Goal: Task Accomplishment & Management: Manage account settings

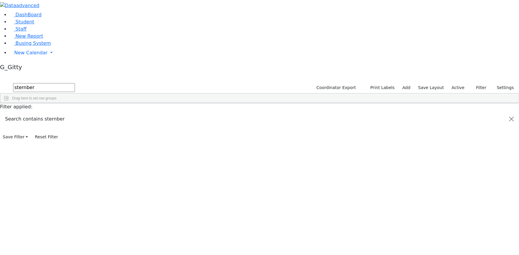
type input "sternber"
click at [75, 83] on input "sternber" at bounding box center [44, 87] width 62 height 9
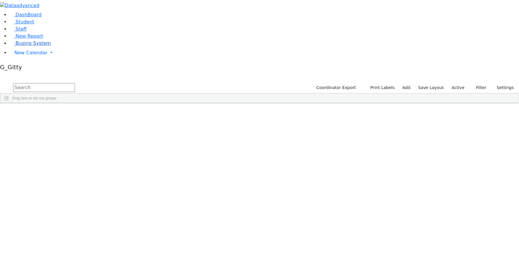
click at [36, 46] on span "Busing System" at bounding box center [32, 43] width 35 height 6
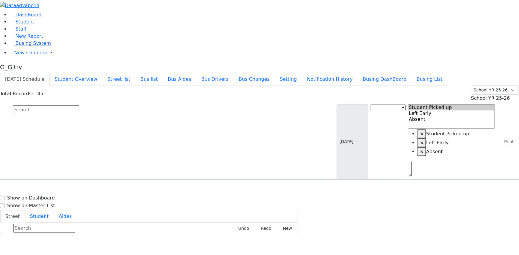
click at [30, 46] on span "Busing System" at bounding box center [32, 43] width 35 height 6
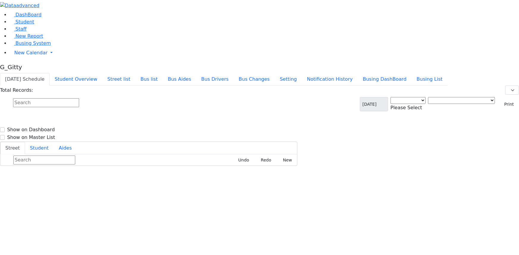
select select "3"
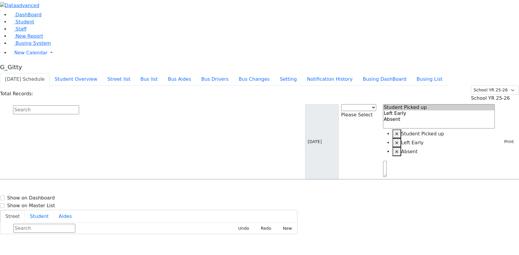
click at [79, 106] on input "text" at bounding box center [46, 110] width 66 height 9
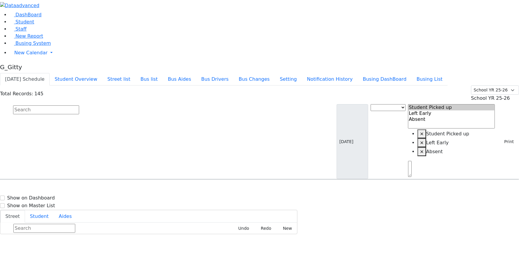
click at [79, 106] on input "text" at bounding box center [46, 110] width 66 height 9
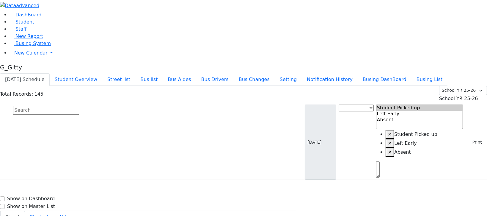
click at [79, 106] on input "text" at bounding box center [46, 110] width 66 height 9
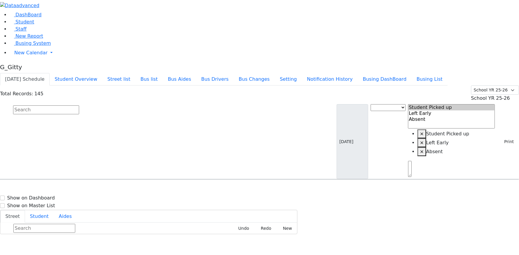
click at [79, 106] on input "text" at bounding box center [46, 110] width 66 height 9
type input "padwa"
click at [259, 197] on span "[PHONE_NUMBER]" at bounding box center [264, 199] width 43 height 5
select select
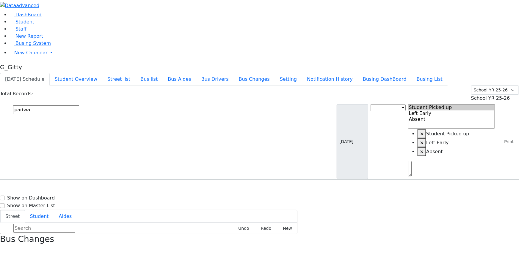
drag, startPoint x: 395, startPoint y: 156, endPoint x: 376, endPoint y: 157, distance: 19.1
drag, startPoint x: 389, startPoint y: 155, endPoint x: 384, endPoint y: 156, distance: 4.7
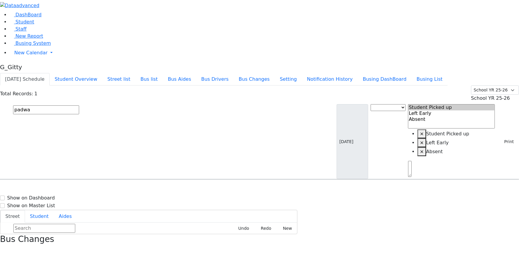
drag, startPoint x: 395, startPoint y: 156, endPoint x: 382, endPoint y: 156, distance: 13.4
drag, startPoint x: 394, startPoint y: 155, endPoint x: 380, endPoint y: 155, distance: 14.0
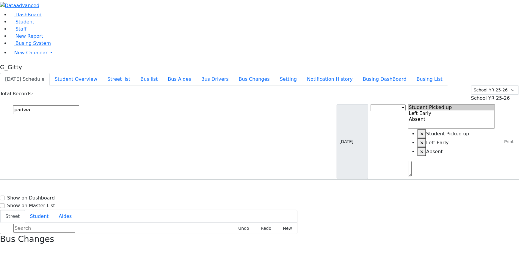
click at [79, 106] on input "padwa" at bounding box center [46, 110] width 66 height 9
click at [4, 249] on icon "button" at bounding box center [1, 250] width 3 height 3
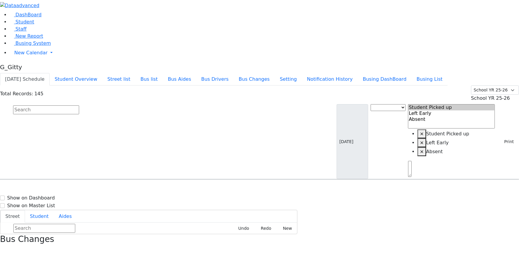
click at [496, 95] on span "School YR 25-26" at bounding box center [490, 98] width 39 height 6
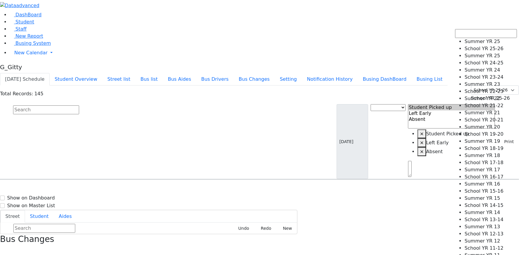
select select "210"
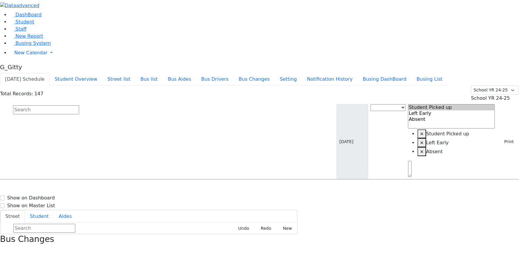
click at [79, 106] on input "text" at bounding box center [46, 110] width 66 height 9
type input "padw"
drag, startPoint x: 248, startPoint y: 64, endPoint x: 295, endPoint y: 64, distance: 46.4
click at [249, 197] on h6 "7 Meribeth Lane - (845) 783-1087" at bounding box center [219, 200] width 132 height 6
select select
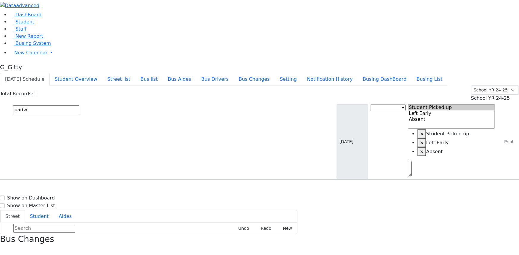
drag, startPoint x: 508, startPoint y: 6, endPoint x: 258, endPoint y: 54, distance: 254.4
click at [4, 249] on icon "button" at bounding box center [1, 250] width 3 height 3
click at [79, 106] on input "padw" at bounding box center [46, 110] width 66 height 9
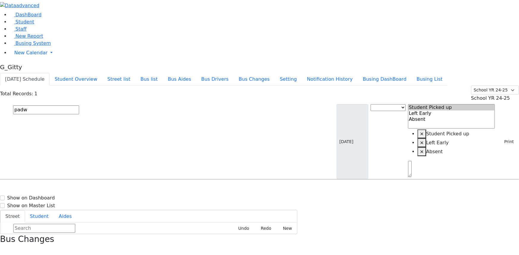
click at [79, 106] on input "padw" at bounding box center [46, 110] width 66 height 9
drag, startPoint x: 226, startPoint y: 39, endPoint x: 236, endPoint y: 48, distance: 13.1
click at [79, 106] on input "text" at bounding box center [46, 110] width 66 height 9
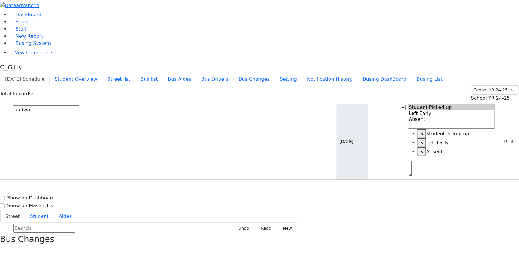
type input "padwa"
click at [147, 189] on div "7 Meribeth Lane" at bounding box center [111, 196] width 74 height 15
select select
drag, startPoint x: 511, startPoint y: 7, endPoint x: 496, endPoint y: 7, distance: 14.6
click at [508, 235] on div "Bus Changes" at bounding box center [259, 245] width 519 height 20
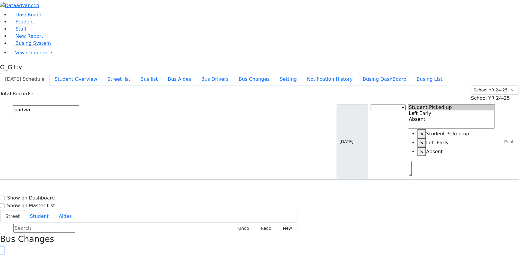
click at [4, 249] on icon "button" at bounding box center [1, 250] width 3 height 3
click at [79, 106] on input "padwa" at bounding box center [46, 110] width 66 height 9
type input "braun"
click at [285, 197] on span "[PHONE_NUMBER]" at bounding box center [279, 199] width 43 height 5
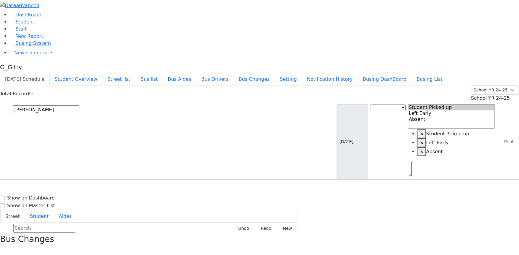
select select
drag, startPoint x: 405, startPoint y: 27, endPoint x: 390, endPoint y: 27, distance: 15.5
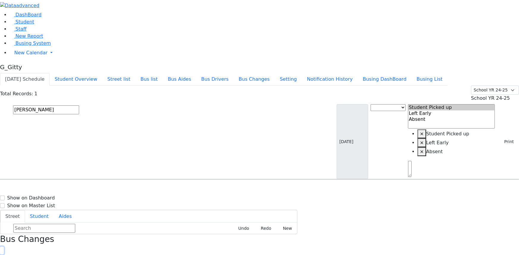
click at [4, 249] on icon "button" at bounding box center [1, 250] width 3 height 3
click at [163, 73] on button "Bus list" at bounding box center [148, 79] width 27 height 12
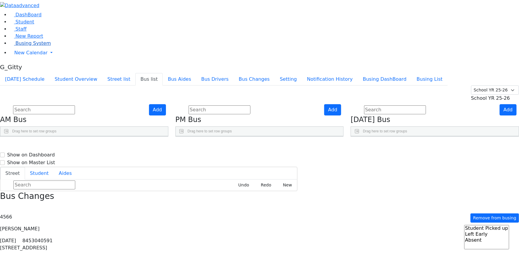
click at [22, 46] on span "Busing System" at bounding box center [32, 43] width 35 height 6
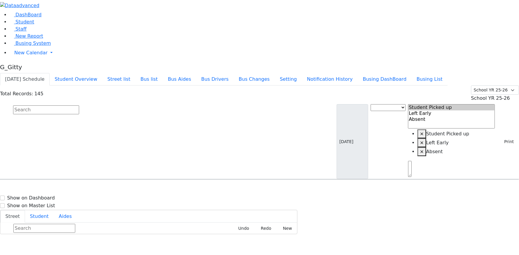
click at [79, 106] on input "text" at bounding box center [46, 110] width 66 height 9
type input "braun"
click at [48, 197] on h6 "1/19/2009 8452480069" at bounding box center [26, 200] width 44 height 6
select select
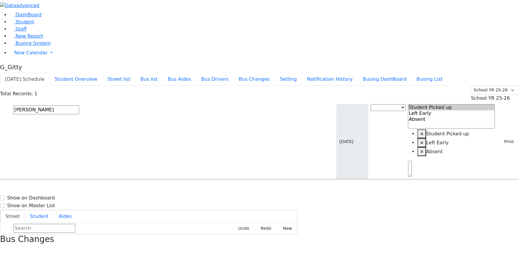
click at [79, 106] on input "braun" at bounding box center [46, 110] width 66 height 9
type input "schnit"
click at [48, 197] on span "8457747814" at bounding box center [34, 199] width 28 height 5
select select
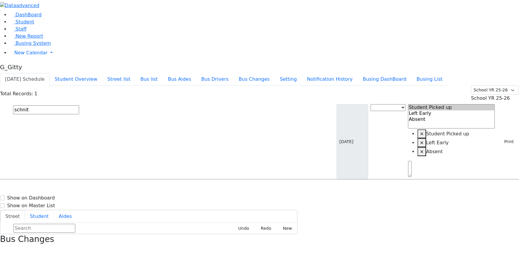
click at [79, 106] on input "schnit" at bounding box center [46, 110] width 66 height 9
type input "herman"
click at [48, 197] on span "8452742279" at bounding box center [34, 199] width 28 height 5
select select
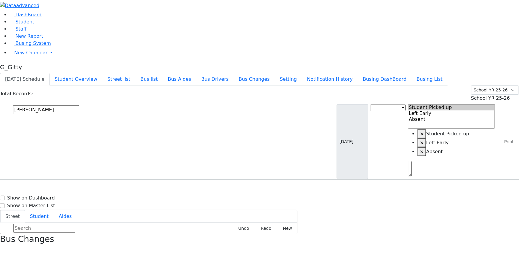
click at [139, 86] on div "Total Records: 1 Summer YR 25 School YR 25-26 Summer YR 25 School YR 24-25 Summ…" at bounding box center [259, 133] width 519 height 94
click at [79, 106] on input "herman" at bounding box center [46, 110] width 66 height 9
type input "baila"
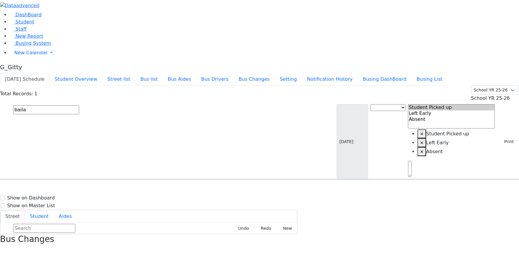
click at [48, 197] on span "8457826932" at bounding box center [34, 199] width 28 height 5
select select
click at [79, 106] on input "baila" at bounding box center [46, 110] width 66 height 9
type input "frankel"
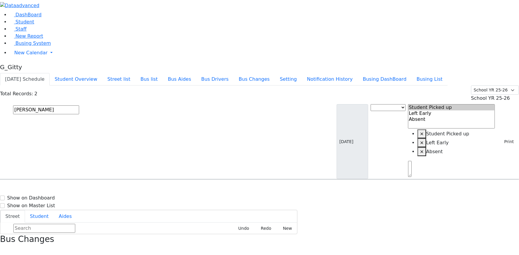
click at [48, 189] on h6 "Frankel Blimy" at bounding box center [26, 192] width 44 height 6
select select
drag, startPoint x: 429, startPoint y: 199, endPoint x: 433, endPoint y: 195, distance: 5.7
click at [79, 106] on input "frankel" at bounding box center [46, 110] width 66 height 9
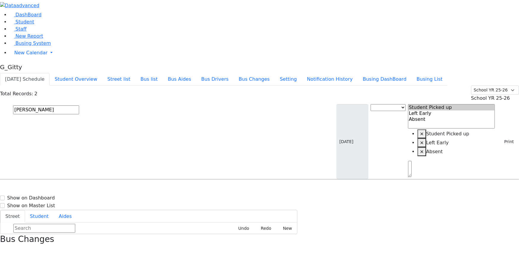
click at [79, 106] on input "frankel" at bounding box center [46, 110] width 66 height 9
type input "appel"
click at [147, 189] on div "[STREET_ADDRESS]" at bounding box center [111, 196] width 74 height 15
select select
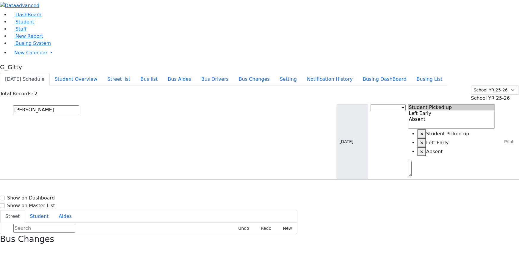
drag, startPoint x: 443, startPoint y: 167, endPoint x: 430, endPoint y: 167, distance: 13.1
drag, startPoint x: 461, startPoint y: 168, endPoint x: 426, endPoint y: 169, distance: 35.4
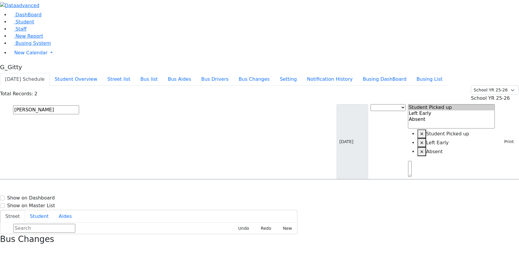
drag, startPoint x: 443, startPoint y: 108, endPoint x: 425, endPoint y: 107, distance: 18.2
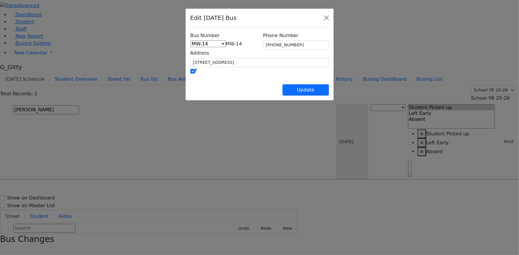
click at [226, 43] on span "MW-14" at bounding box center [234, 44] width 16 height 6
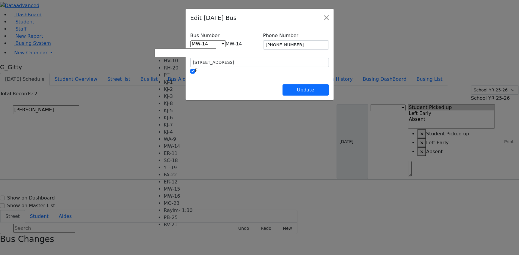
scroll to position [54, 0]
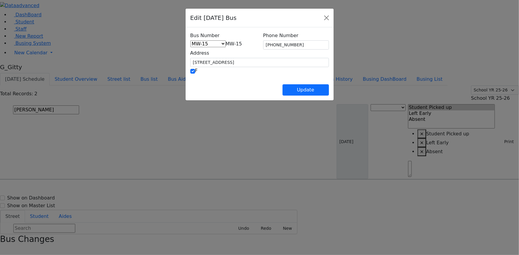
click at [190, 37] on label "Bus Number" at bounding box center [204, 35] width 29 height 7
click at [226, 42] on span "MW-15" at bounding box center [234, 44] width 16 height 6
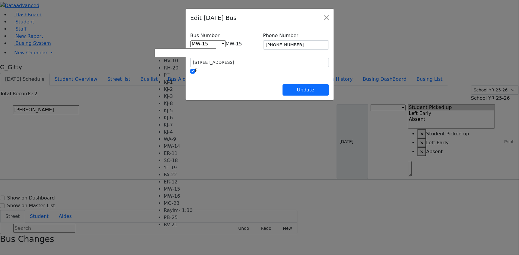
scroll to position [59, 0]
select select "445"
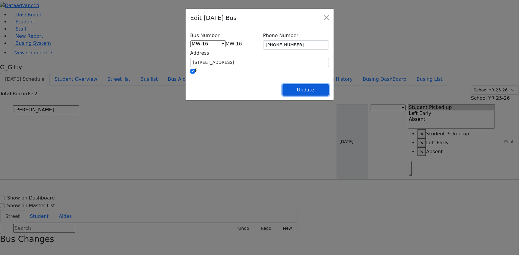
click at [329, 92] on button "Update" at bounding box center [305, 89] width 46 height 11
select select
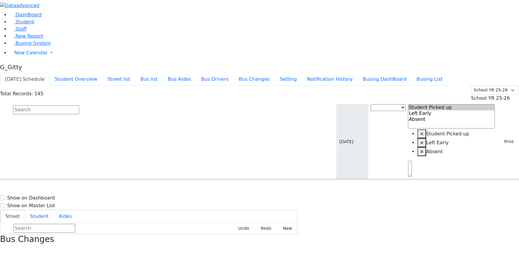
click at [79, 106] on input "text" at bounding box center [46, 110] width 66 height 9
type input "kaufman"
click at [147, 189] on div "[STREET_ADDRESS]" at bounding box center [111, 196] width 74 height 15
select select
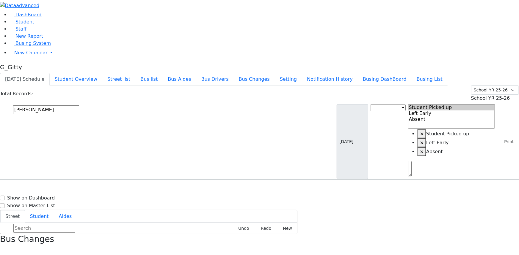
click at [79, 106] on input "kaufman" at bounding box center [46, 110] width 66 height 9
type input "schorr"
click at [147, 189] on div "[STREET_ADDRESS]" at bounding box center [111, 196] width 74 height 15
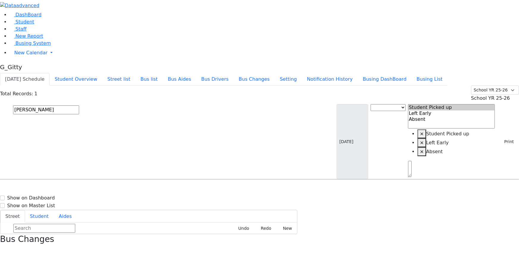
select select
click at [79, 106] on input "schorr" at bounding box center [46, 110] width 66 height 9
type input "ellenbog"
click at [147, 189] on div "14 Dinev Rd. #102" at bounding box center [111, 196] width 74 height 15
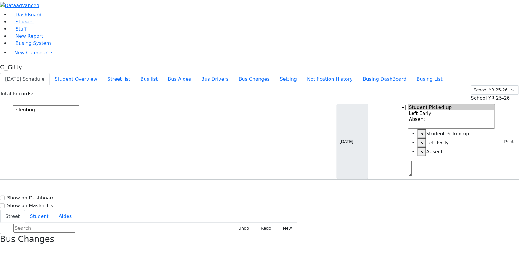
select select
click at [79, 106] on input "ellenbog" at bounding box center [46, 110] width 66 height 9
type input "perl"
click at [147, 204] on div "2 Beer Sheva St. #101" at bounding box center [111, 211] width 74 height 15
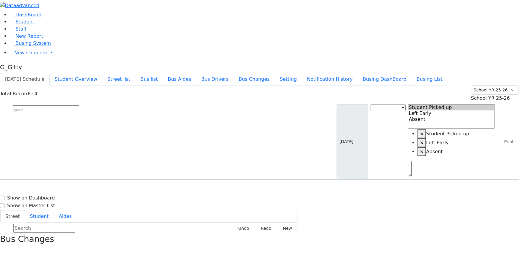
select select
click at [79, 106] on input "perl" at bounding box center [46, 110] width 66 height 9
type input "halber"
click at [48, 189] on h6 "Halberstam Bruche" at bounding box center [26, 192] width 44 height 6
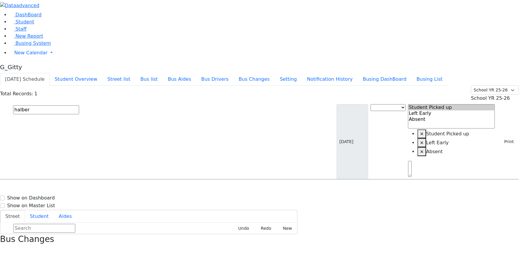
select select
click at [79, 106] on input "halber" at bounding box center [46, 110] width 66 height 9
type input "katz"
click at [147, 219] on div "8 Maglenitz St #406" at bounding box center [111, 226] width 74 height 15
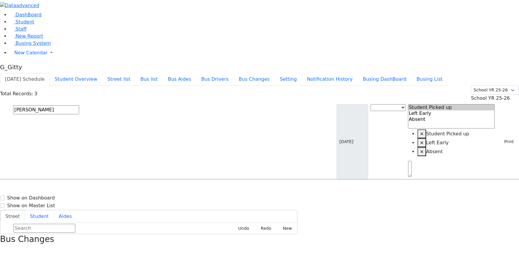
select select
click at [123, 86] on div "Total Records: 3 Summer YR 25 School YR 25-26 Summer YR 25 School YR 24-25 Summ…" at bounding box center [259, 133] width 519 height 94
click at [79, 106] on input "katz" at bounding box center [46, 110] width 66 height 9
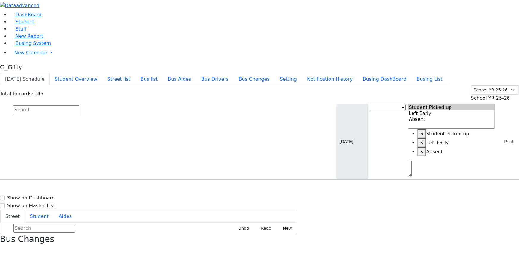
click at [79, 106] on input "text" at bounding box center [46, 110] width 66 height 9
type input "zissy"
click at [147, 189] on div "2 Lipa Friedman Lane #203" at bounding box center [111, 196] width 74 height 15
select select
click at [79, 106] on input "zissy" at bounding box center [46, 110] width 66 height 9
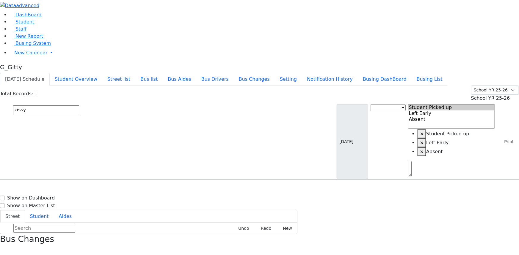
click at [79, 106] on input "zissy" at bounding box center [46, 110] width 66 height 9
type input "mindy"
click at [48, 211] on h6 "12/14/2012 8457837205" at bounding box center [26, 214] width 44 height 6
select select
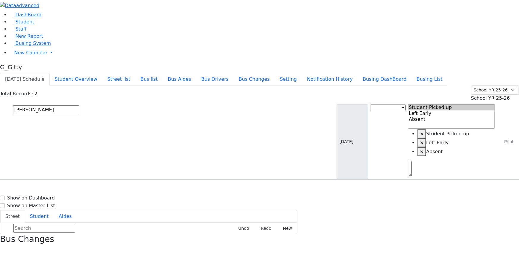
click at [48, 211] on h6 "12/14/2012 8457837205" at bounding box center [26, 214] width 44 height 6
select select
click at [79, 106] on input "mindy" at bounding box center [46, 110] width 66 height 9
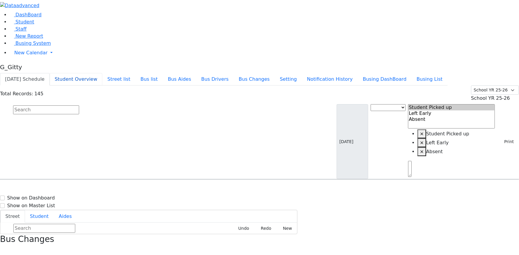
click at [102, 73] on button "Student Overview" at bounding box center [76, 79] width 53 height 12
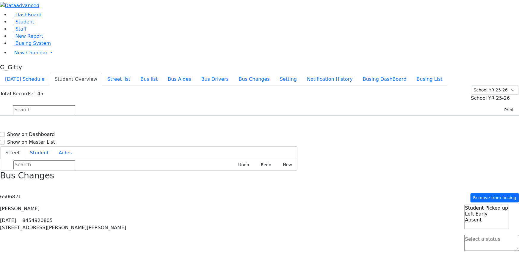
click at [75, 106] on input "text" at bounding box center [44, 110] width 62 height 9
type input "lowy"
click at [74, 125] on div "Lowy Yehuda 7/22/2005 8453620597" at bounding box center [36, 132] width 73 height 15
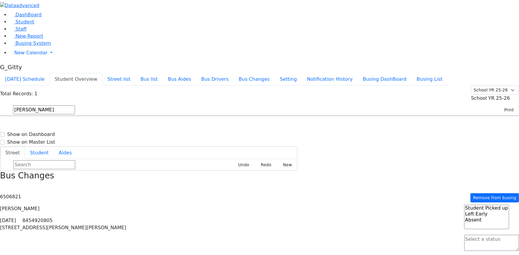
select select
click at [75, 106] on input "lowy" at bounding box center [44, 110] width 62 height 9
click at [0, 186] on use "button" at bounding box center [0, 186] width 0 height 0
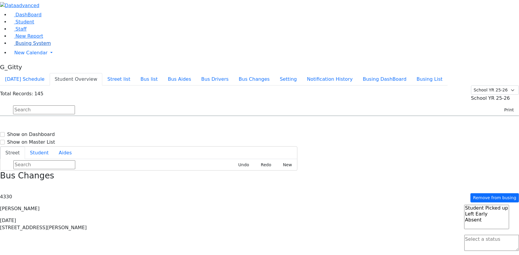
click at [22, 46] on span "Busing System" at bounding box center [32, 43] width 35 height 6
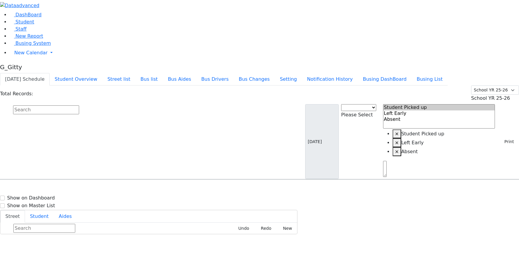
click at [79, 106] on input "text" at bounding box center [46, 110] width 66 height 9
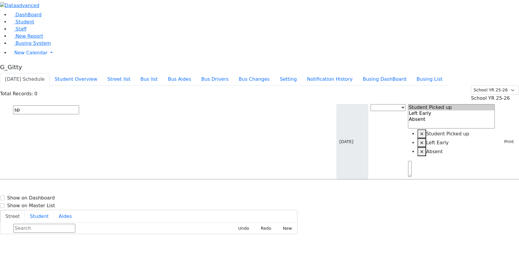
type input "s"
type input "[PERSON_NAME]"
click at [48, 197] on h6 "[DATE] 8454925198" at bounding box center [26, 200] width 44 height 6
select select
click at [169, 104] on div "[PERSON_NAME] [DATE] Bus Change Student Picked up Left Early Absent × Student P…" at bounding box center [259, 142] width 519 height 76
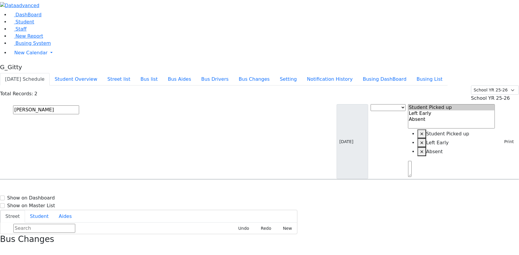
click at [79, 106] on input "[PERSON_NAME]" at bounding box center [46, 110] width 66 height 9
type input "[PERSON_NAME]"
click at [147, 189] on div "[STREET_ADDRESS]" at bounding box center [111, 196] width 74 height 15
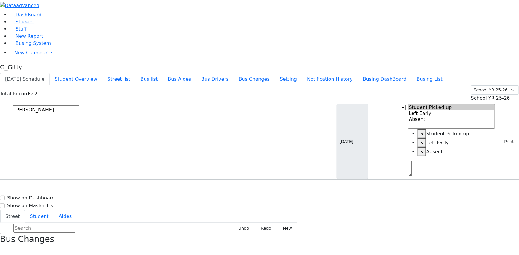
select select
click at [79, 106] on input "[PERSON_NAME]" at bounding box center [46, 110] width 66 height 9
type input "padwa"
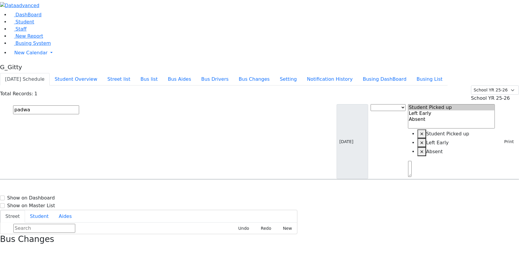
drag, startPoint x: 236, startPoint y: 71, endPoint x: 239, endPoint y: 68, distance: 4.0
click at [236, 189] on div "[PERSON_NAME] [DATE] 8457831087 [STREET_ADDRESS][GEOGRAPHIC_DATA][PERSON_NAME]-…" at bounding box center [259, 196] width 518 height 15
click at [240, 189] on div "MW-16 7 Meribeth Lane - (845) 783-1087" at bounding box center [219, 197] width 132 height 16
select select
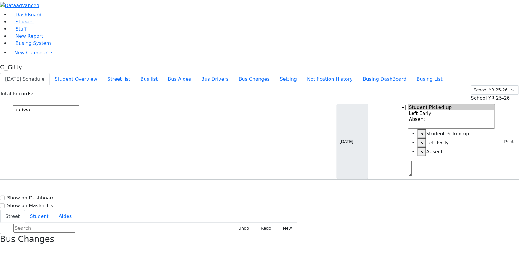
click at [195, 104] on div "padwa 10/03/2025 Bus Change Student Picked up Left Early Absent × Student Picke…" at bounding box center [259, 142] width 519 height 76
click at [4, 249] on icon "button" at bounding box center [1, 250] width 3 height 3
click at [494, 95] on span "School YR 25-26" at bounding box center [490, 98] width 39 height 6
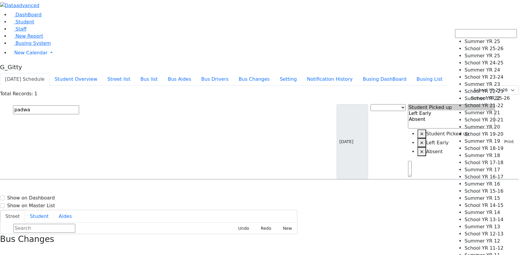
select select "210"
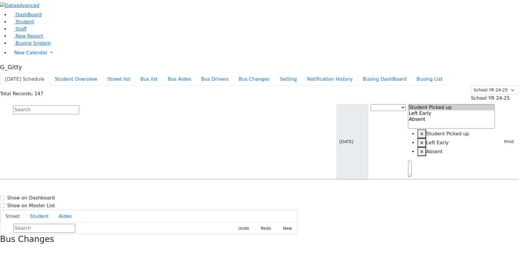
click at [79, 106] on input "text" at bounding box center [46, 110] width 66 height 9
type input "padwa"
click at [472, 73] on div "Today's Schedule Student Overview Street list Bus list Bus Aides Bus Drivers Bu…" at bounding box center [259, 79] width 519 height 12
click at [471, 95] on span "School YR 24-25" at bounding box center [490, 98] width 39 height 6
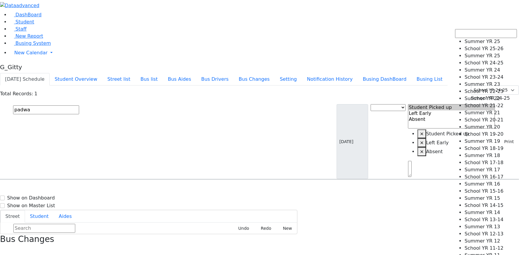
select select "212"
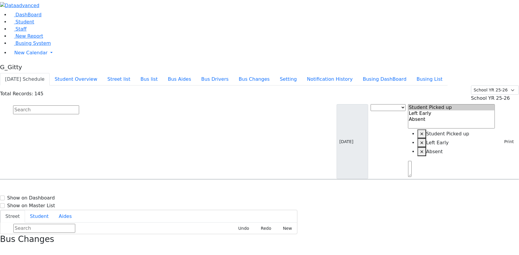
click at [79, 106] on input "text" at bounding box center [46, 110] width 66 height 9
type input "padwa"
click at [229, 189] on h6 "MW-16" at bounding box center [219, 192] width 132 height 6
select select
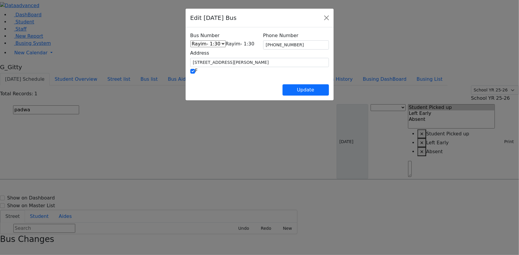
click at [226, 46] on span "Rayim- 1:30" at bounding box center [240, 44] width 29 height 6
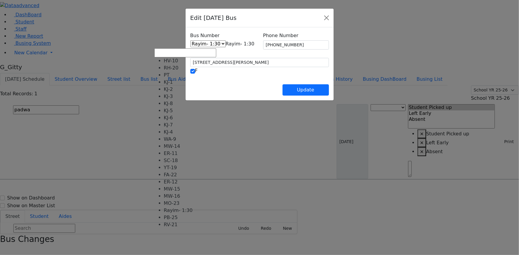
scroll to position [59, 0]
select select "444"
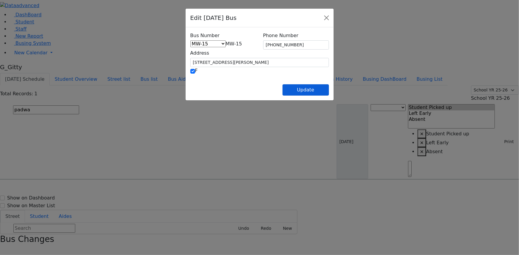
click at [334, 96] on div "Bus Number HV-10 RH-20 PT KJ-1 KJ-2 KJ-3 KJ-8 KJ-5 KJ-6 KJ-7 KJ-4 WA-9 MW-14 ER…" at bounding box center [260, 63] width 148 height 73
click at [329, 92] on button "Update" at bounding box center [305, 89] width 46 height 11
select select
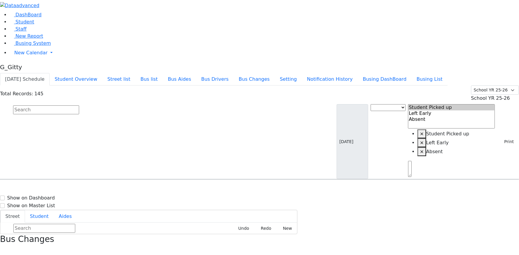
drag, startPoint x: 193, startPoint y: 44, endPoint x: 207, endPoint y: 43, distance: 14.3
click at [79, 106] on input "text" at bounding box center [46, 110] width 66 height 9
click at [4, 247] on button "button" at bounding box center [2, 251] width 4 height 8
click at [163, 73] on button "Bus list" at bounding box center [148, 79] width 27 height 12
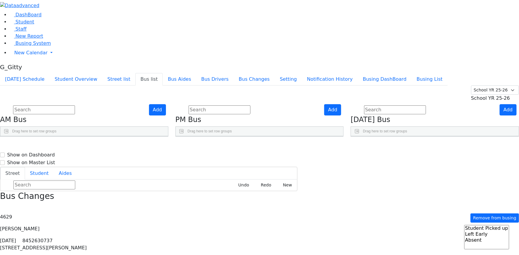
scroll to position [191, 0]
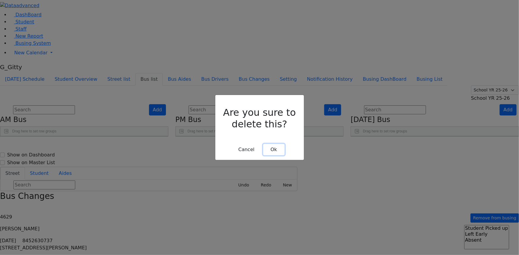
click at [271, 144] on button "Ok" at bounding box center [273, 149] width 21 height 11
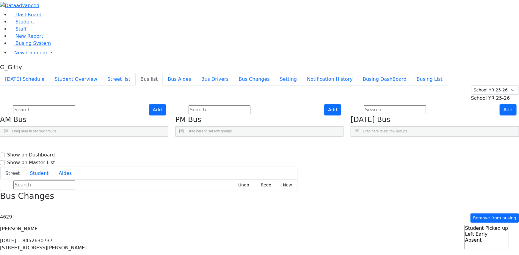
scroll to position [108, 0]
click at [20, 46] on span "Busing System" at bounding box center [32, 43] width 35 height 6
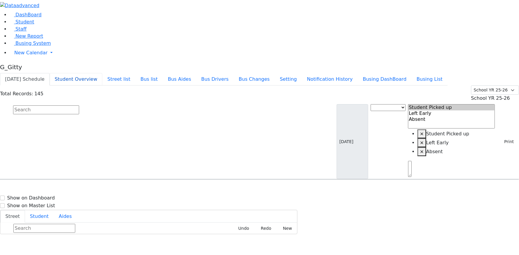
drag, startPoint x: 141, startPoint y: 8, endPoint x: 268, endPoint y: 33, distance: 129.3
click at [102, 73] on button "Student Overview" at bounding box center [76, 79] width 53 height 12
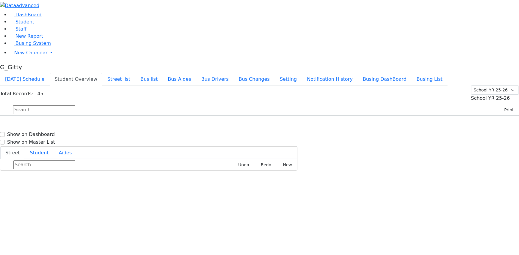
click at [497, 104] on div "Print AM Master PM Master [DATE] Master AM Daily Regular PM Daily Regular [DATE…" at bounding box center [508, 109] width 22 height 11
click at [497, 106] on button "Print" at bounding box center [506, 110] width 19 height 9
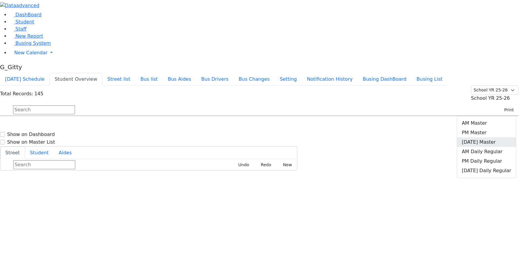
click at [484, 138] on link "[DATE] Master" at bounding box center [486, 143] width 59 height 10
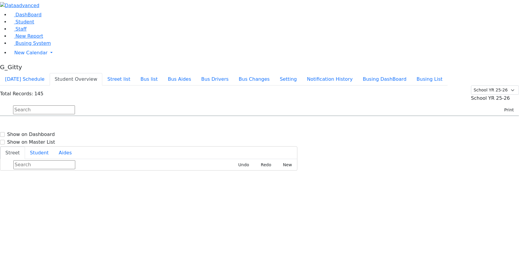
click at [15, 46] on span "Busing System" at bounding box center [32, 43] width 35 height 6
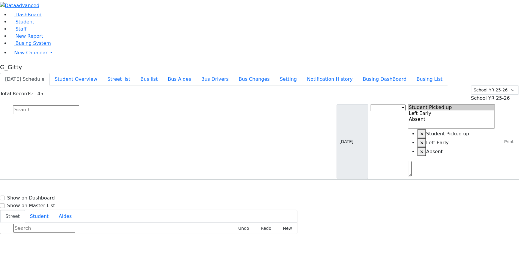
click at [79, 106] on input "text" at bounding box center [46, 110] width 66 height 9
type input "[PERSON_NAME]"
click at [111, 189] on div "[PERSON_NAME] [DATE] 8457832212 [STREET_ADDRESS] - [PHONE_NUMBER] 20 Fillmore C…" at bounding box center [259, 196] width 518 height 15
drag, startPoint x: 111, startPoint y: 69, endPoint x: 108, endPoint y: 63, distance: 7.0
click at [74, 189] on div "Sandel Yuda 3/30/2007 8457832212" at bounding box center [36, 196] width 73 height 15
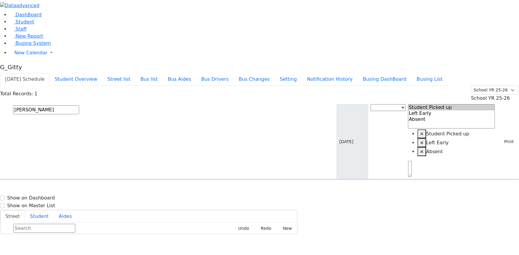
select select
drag, startPoint x: 395, startPoint y: 80, endPoint x: 384, endPoint y: 79, distance: 11.1
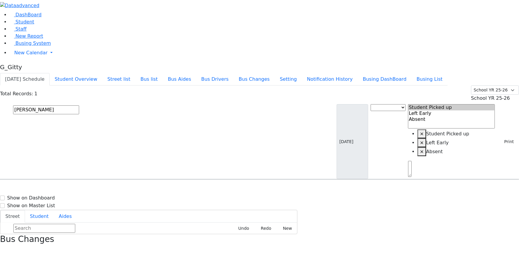
click at [139, 180] on div "Address" at bounding box center [108, 184] width 62 height 9
click at [139, 180] on div "Address 1" at bounding box center [108, 184] width 62 height 9
click at [79, 106] on input "sandel" at bounding box center [46, 110] width 66 height 9
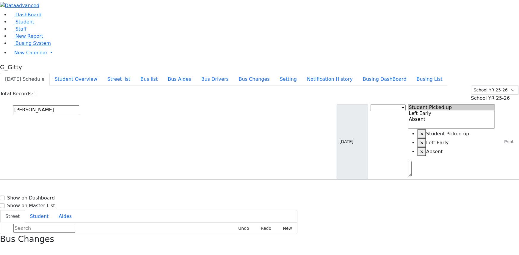
click at [79, 106] on input "sandel" at bounding box center [46, 110] width 66 height 9
drag, startPoint x: 134, startPoint y: 30, endPoint x: 134, endPoint y: 40, distance: 10.1
click at [134, 86] on div "Total Records: 145 Summer YR 25 School YR 25-26 Summer YR 25 School YR 24-25 Su…" at bounding box center [259, 133] width 519 height 94
click at [79, 106] on input "text" at bounding box center [46, 110] width 66 height 9
click at [4, 249] on icon "button" at bounding box center [1, 250] width 3 height 3
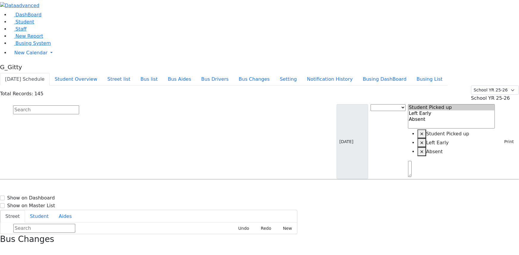
click at [79, 106] on input "text" at bounding box center [46, 110] width 66 height 9
select select
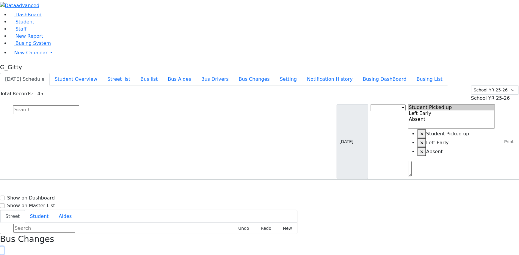
click at [4, 249] on icon "button" at bounding box center [1, 250] width 3 height 3
click at [79, 106] on input "text" at bounding box center [46, 110] width 66 height 9
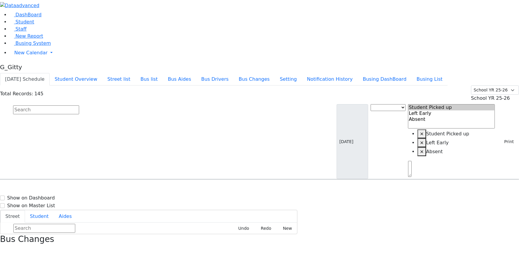
click at [79, 106] on input "text" at bounding box center [46, 110] width 66 height 9
click at [398, 73] on button "Busing DashBoard" at bounding box center [385, 79] width 54 height 12
click at [79, 106] on input "text" at bounding box center [46, 110] width 66 height 9
click at [35, 46] on span "Busing System" at bounding box center [32, 43] width 35 height 6
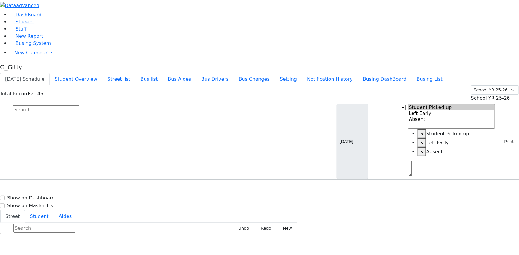
click at [79, 106] on input "text" at bounding box center [46, 110] width 66 height 9
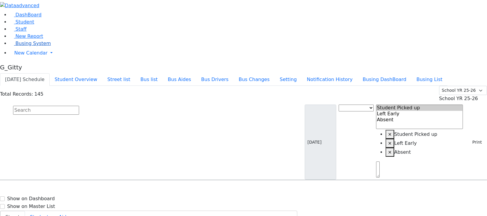
click at [30, 46] on span "Busing System" at bounding box center [32, 43] width 35 height 6
click at [79, 106] on input "text" at bounding box center [46, 110] width 66 height 9
